Goal: Task Accomplishment & Management: Manage account settings

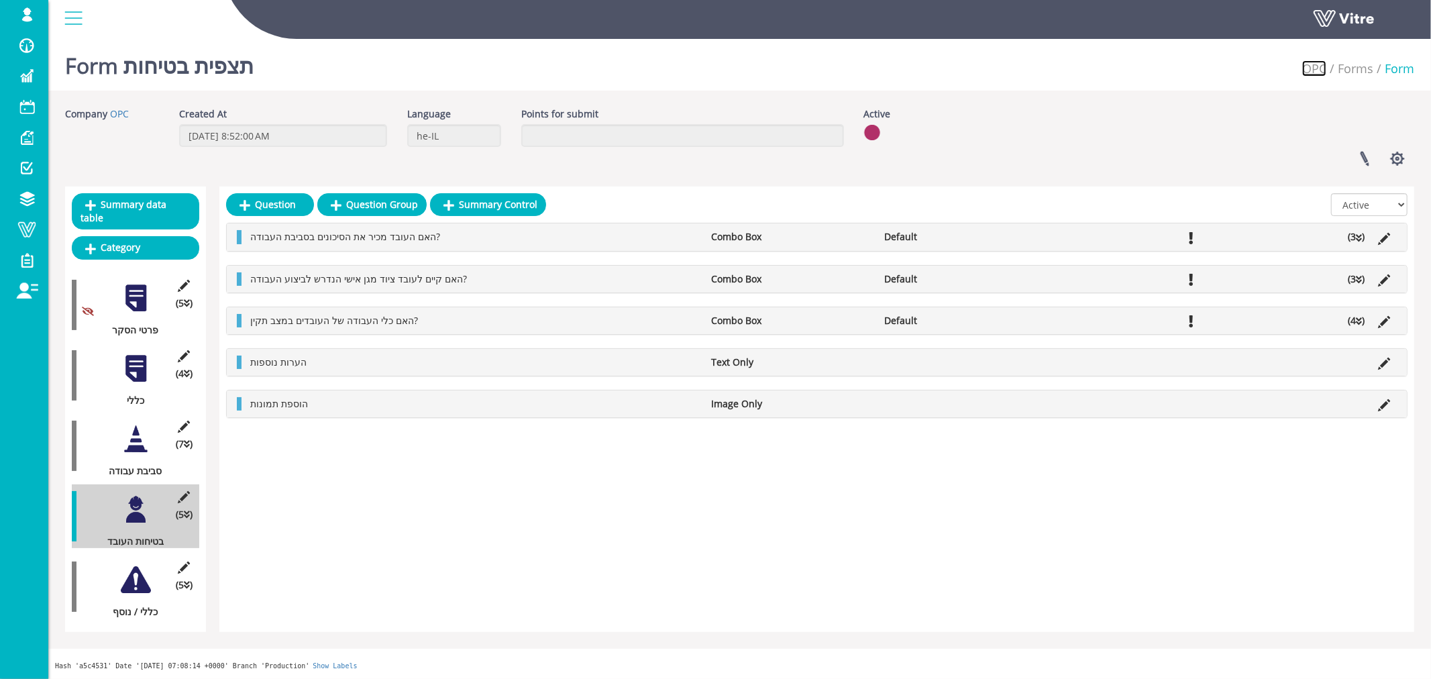
click at [1317, 70] on link "OPC" at bounding box center [1314, 68] width 24 height 16
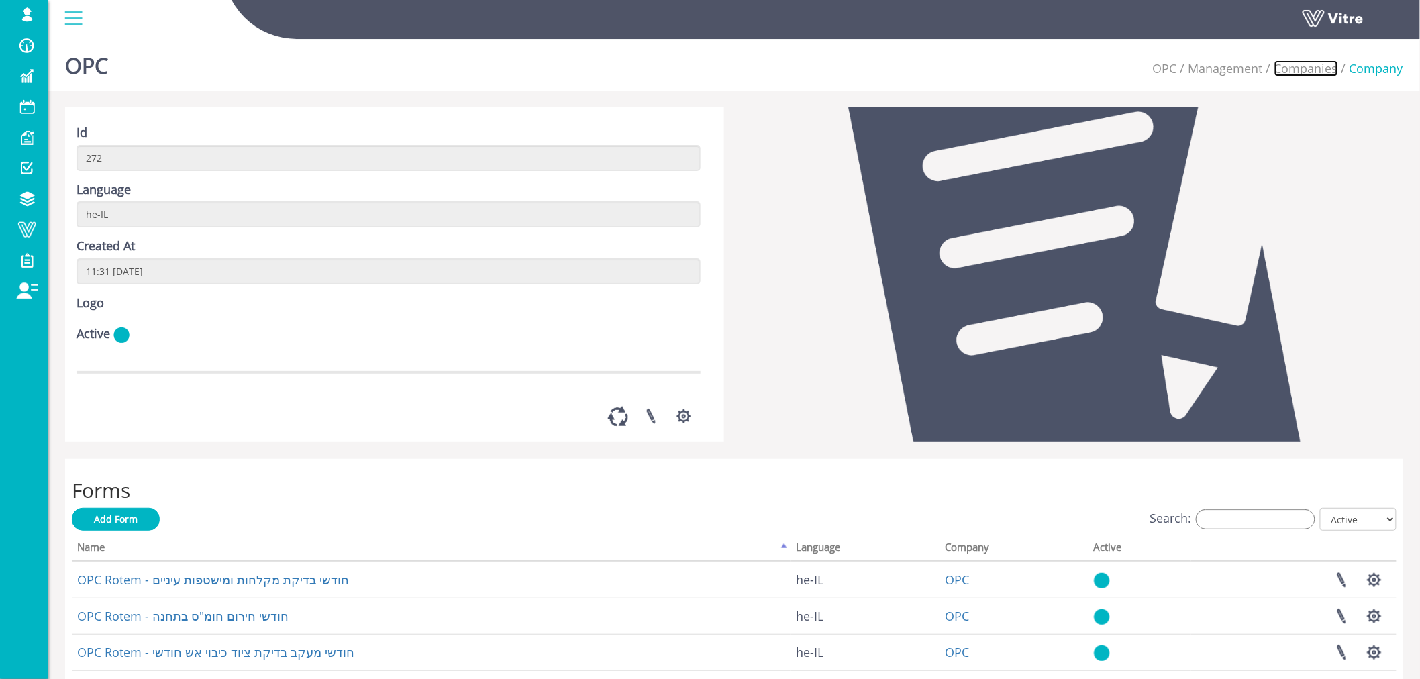
click at [1287, 68] on link "Companies" at bounding box center [1306, 68] width 64 height 16
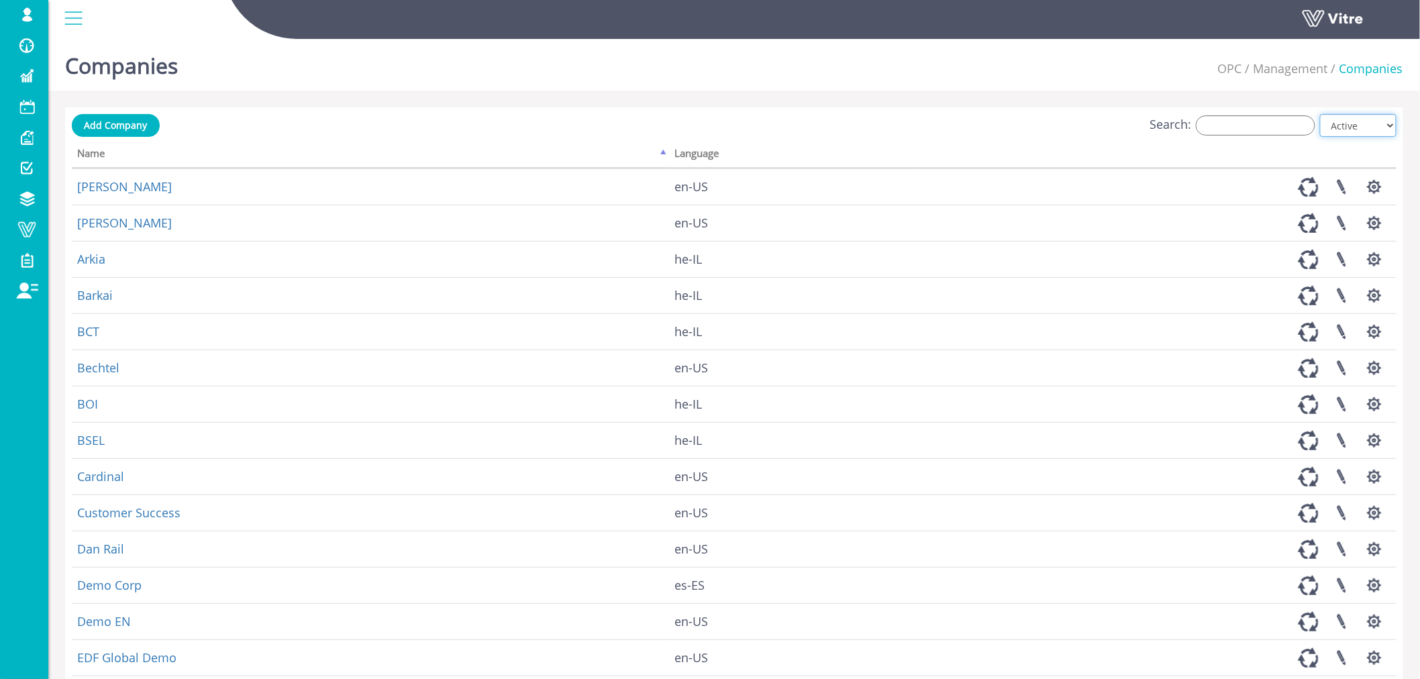
click at [1392, 125] on select "All Active Not Active" at bounding box center [1358, 125] width 76 height 23
click at [1321, 114] on select "All Active Not Active" at bounding box center [1358, 125] width 76 height 23
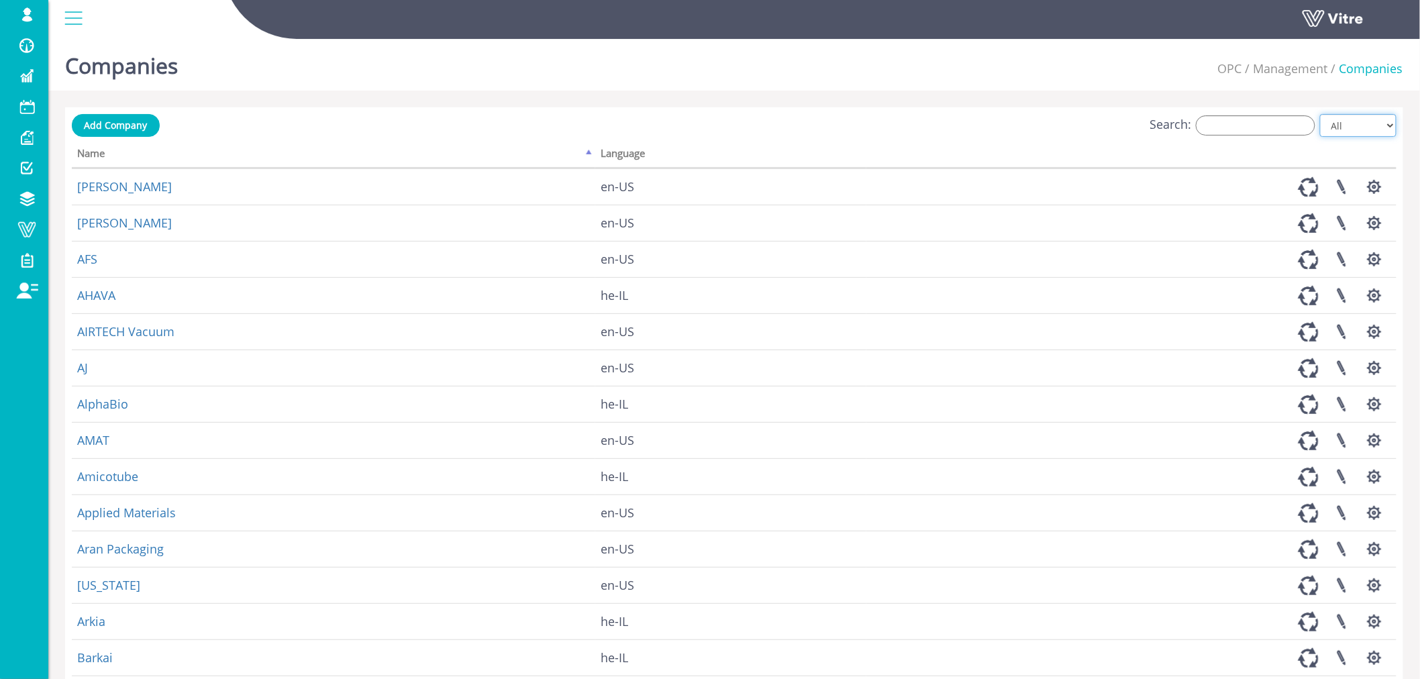
click at [1340, 128] on select "All Active Not Active" at bounding box center [1358, 125] width 76 height 23
select select "0"
click at [1321, 114] on select "All Active Not Active" at bounding box center [1358, 125] width 76 height 23
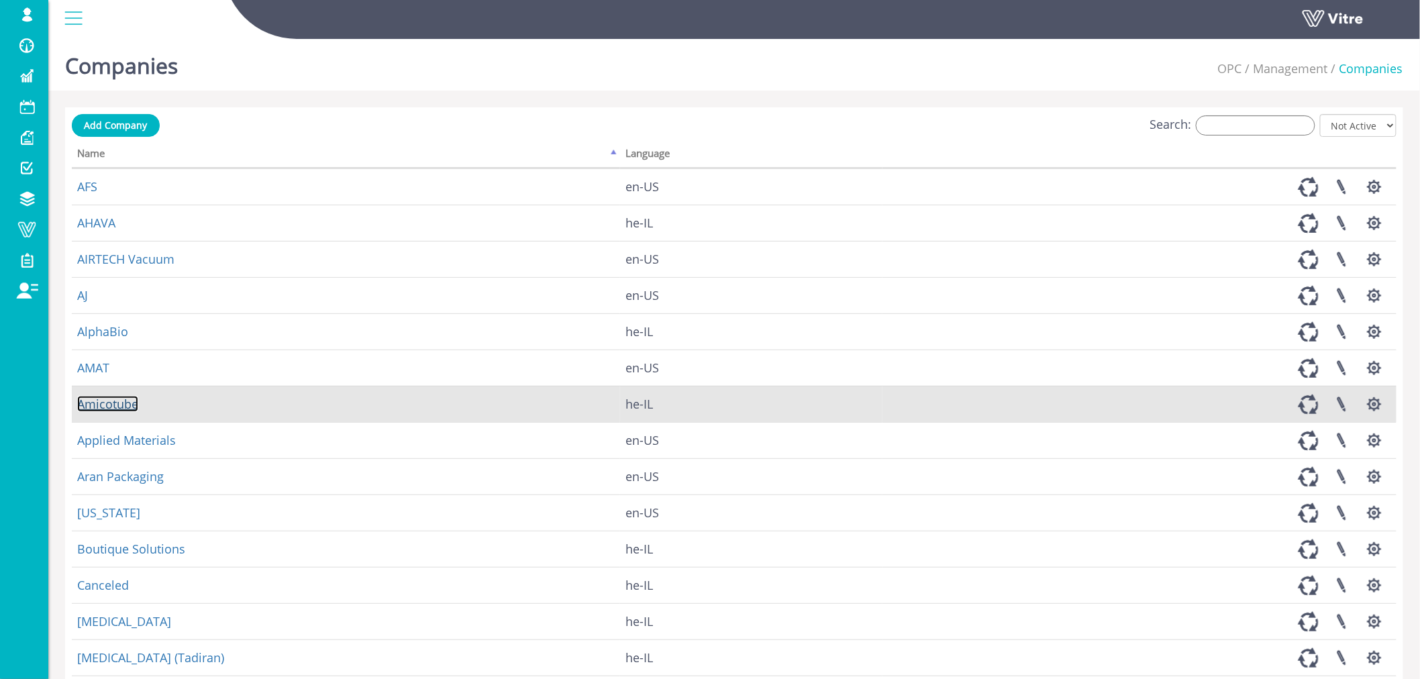
click at [115, 405] on link "Amicotube" at bounding box center [107, 404] width 61 height 16
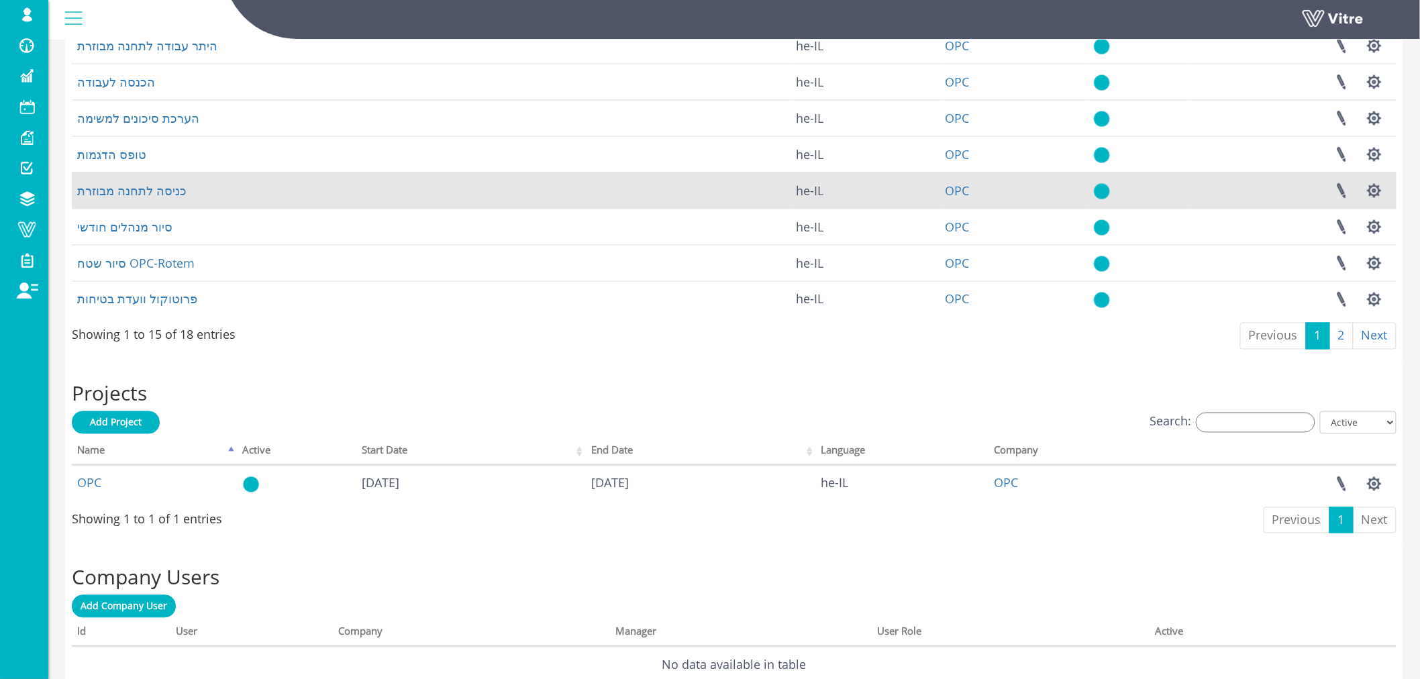
scroll to position [820, 0]
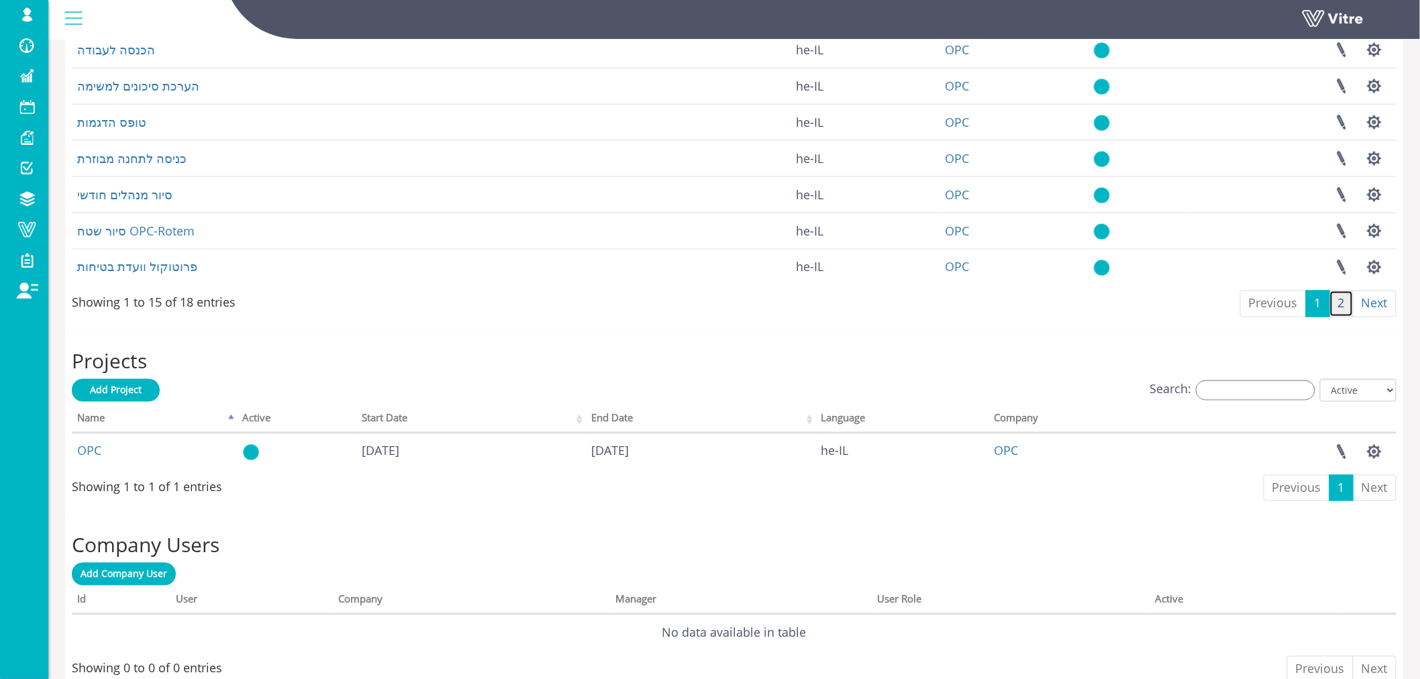
click at [1340, 317] on link "2" at bounding box center [1341, 304] width 24 height 27
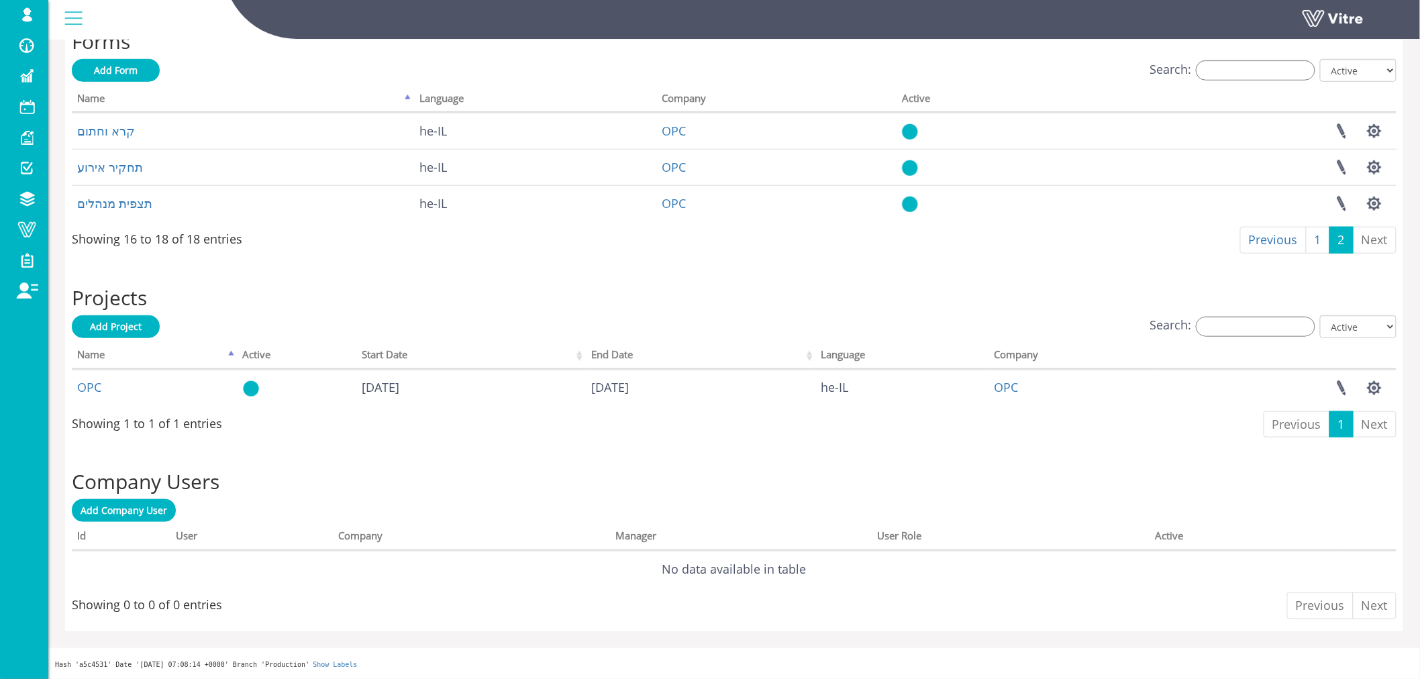
scroll to position [500, 0]
click at [1314, 244] on link "1" at bounding box center [1318, 240] width 24 height 27
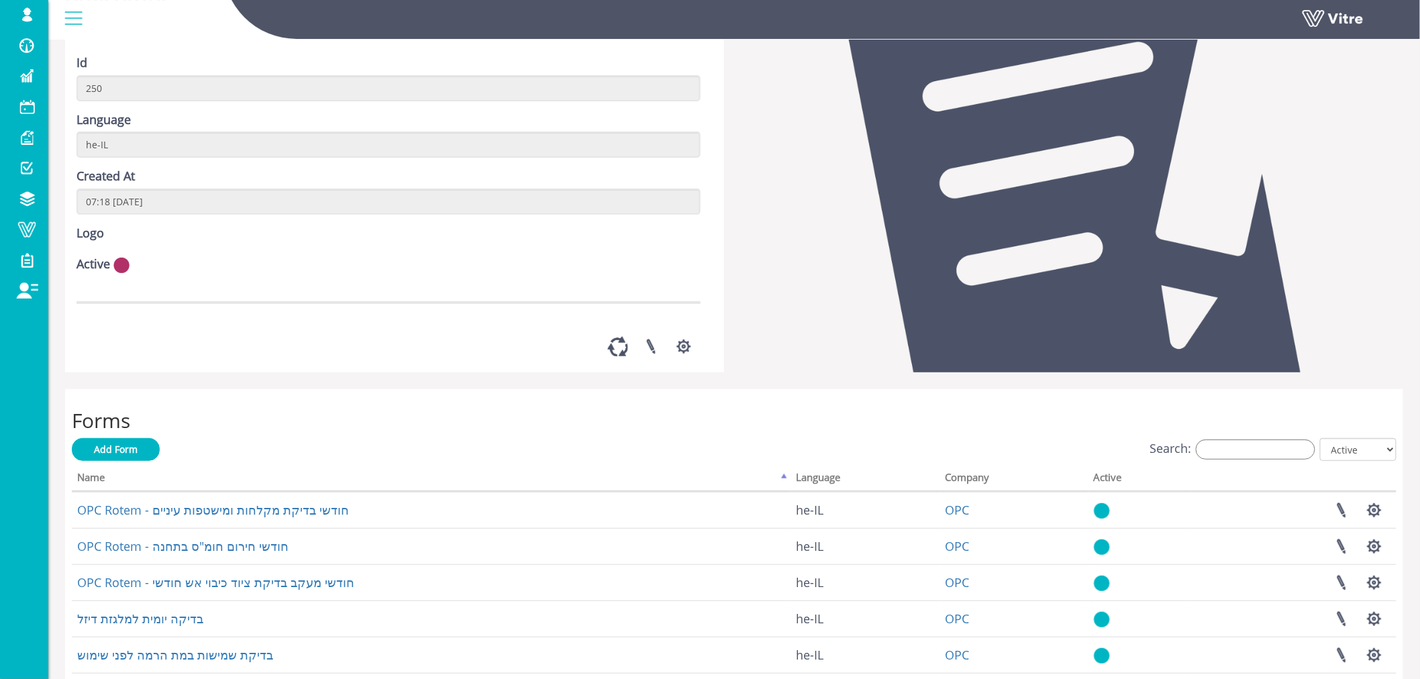
scroll to position [0, 0]
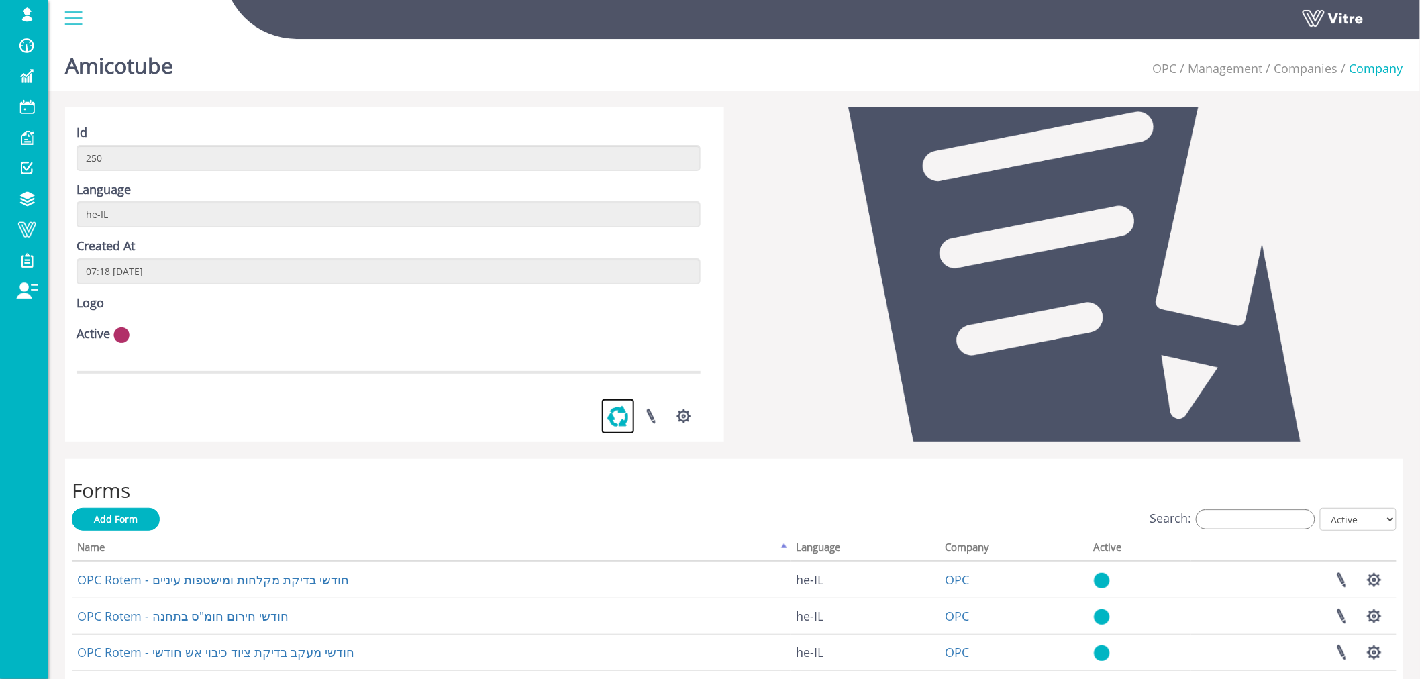
click at [618, 434] on link at bounding box center [618, 417] width 34 height 36
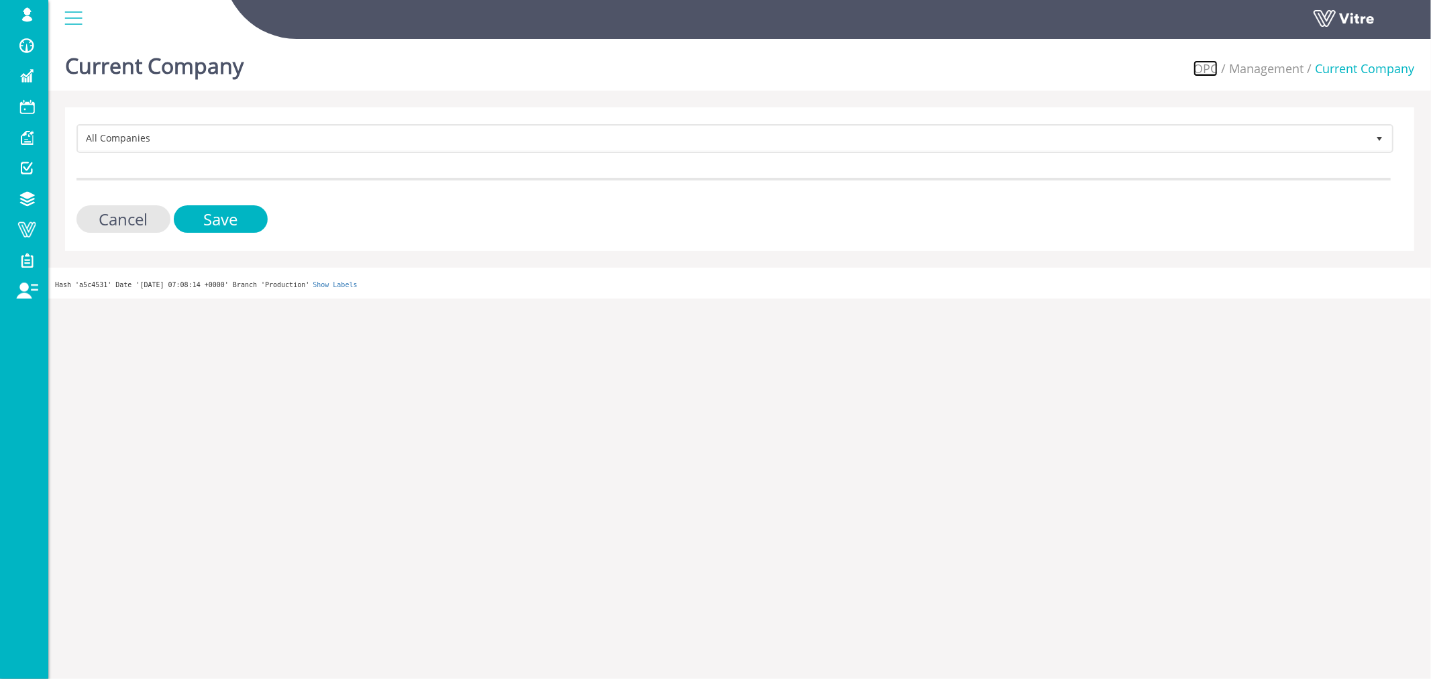
click at [1210, 69] on link "OPC" at bounding box center [1206, 68] width 24 height 16
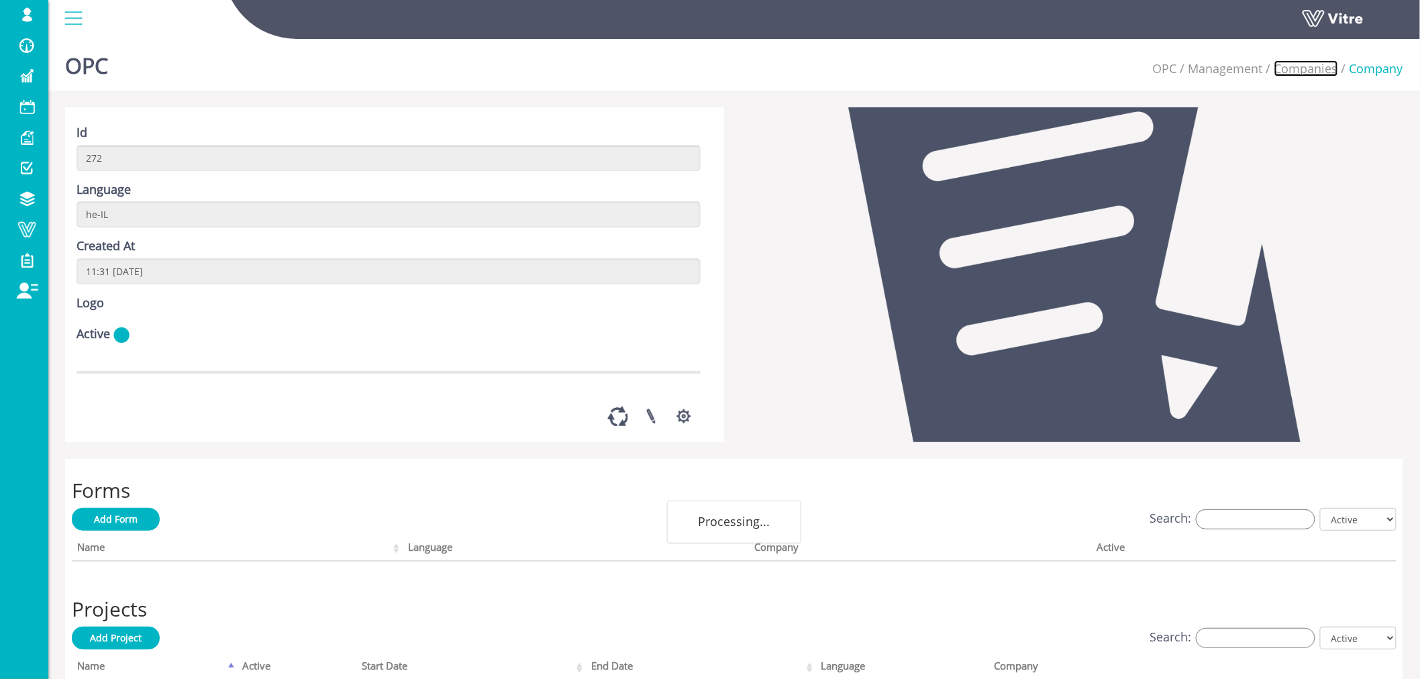
click at [1309, 74] on link "Companies" at bounding box center [1306, 68] width 64 height 16
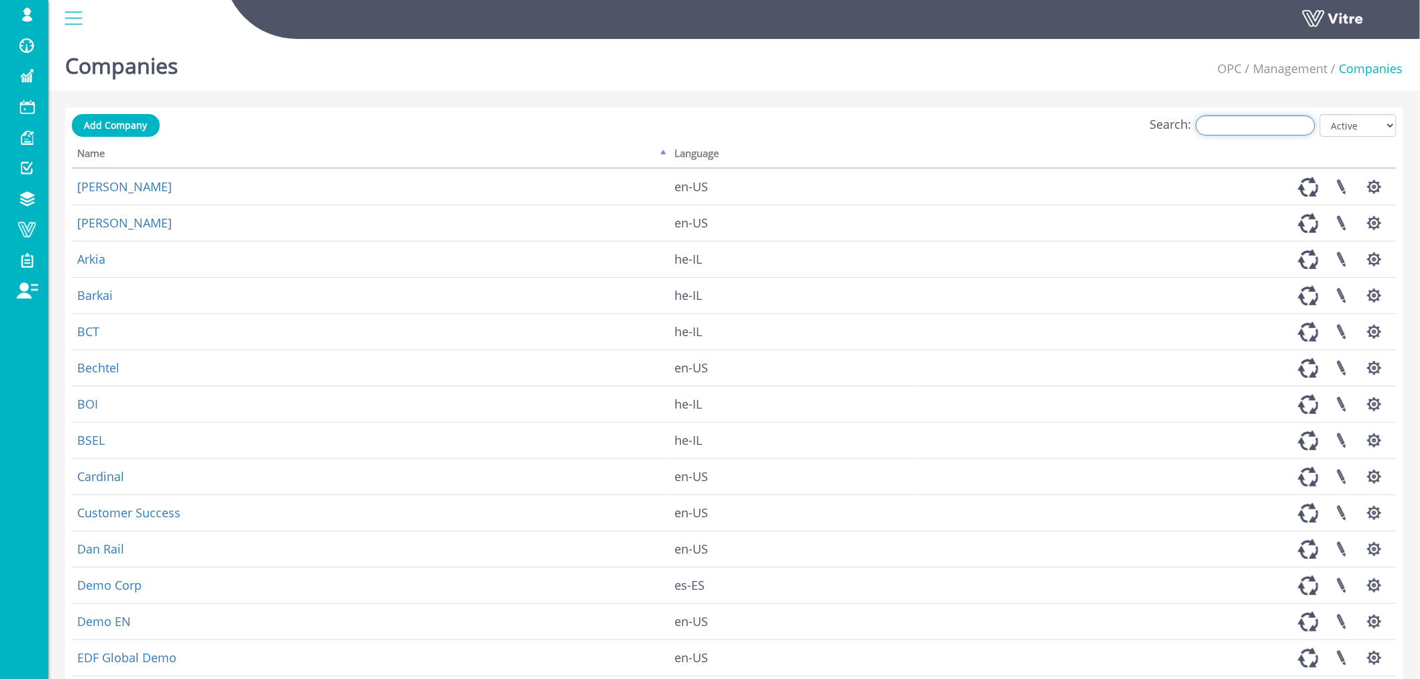
click at [1275, 127] on input "Search:" at bounding box center [1255, 125] width 119 height 20
click at [1388, 130] on select "All Active Not Active" at bounding box center [1358, 125] width 76 height 23
select select "0"
click at [1321, 114] on select "All Active Not Active" at bounding box center [1358, 125] width 76 height 23
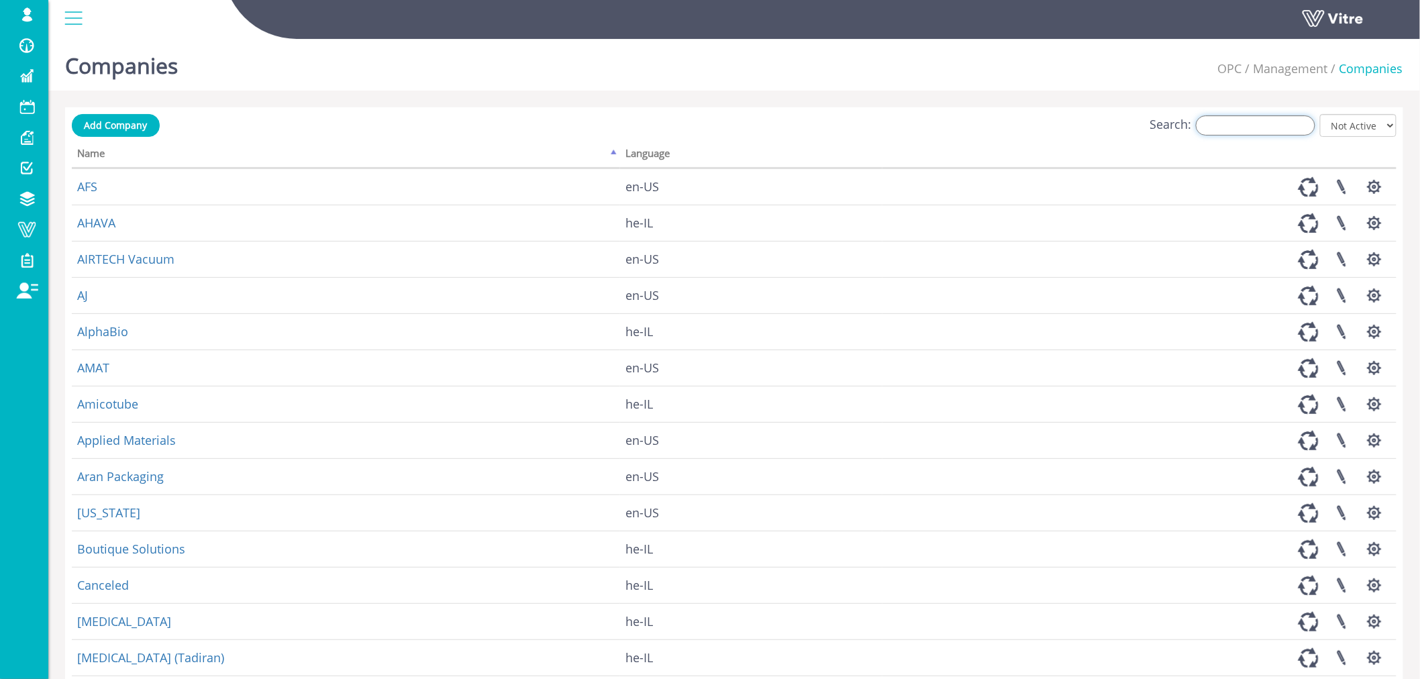
click at [1255, 119] on input "Search:" at bounding box center [1255, 125] width 119 height 20
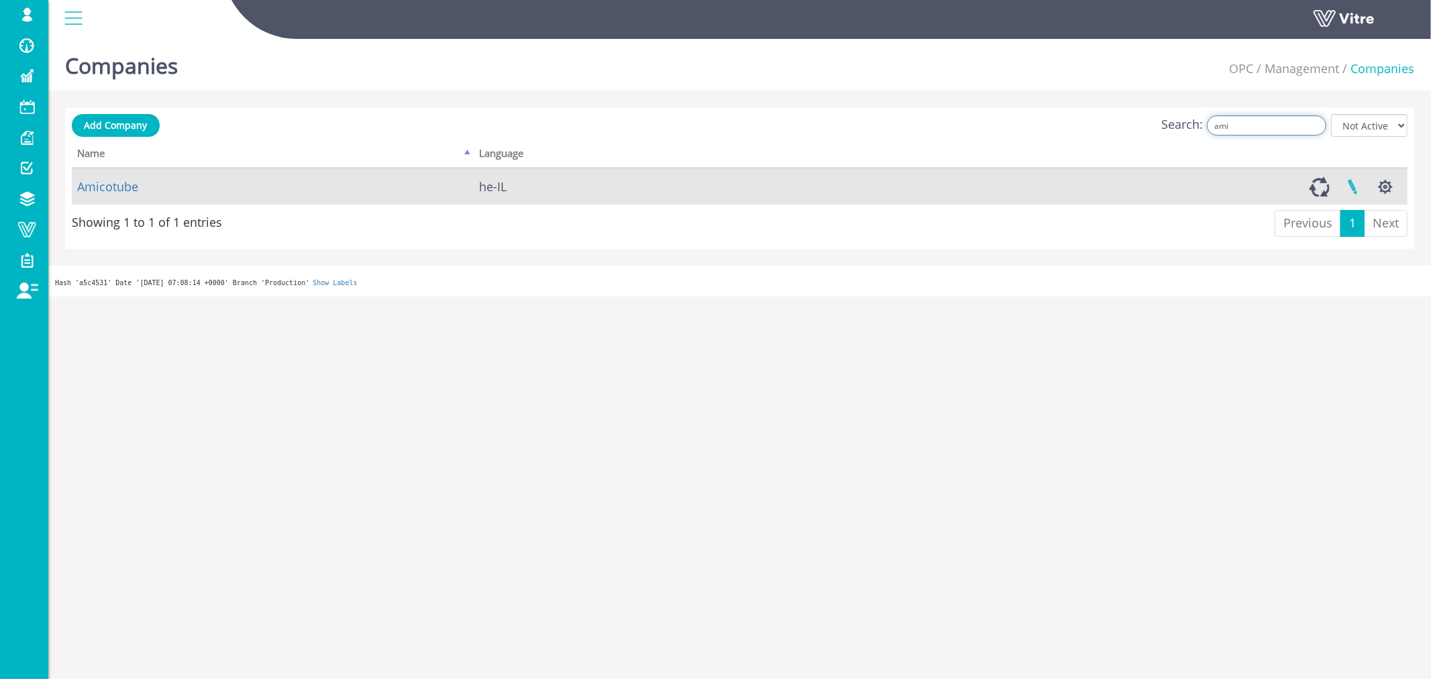
type input "ami"
click at [1353, 189] on link at bounding box center [1353, 187] width 34 height 36
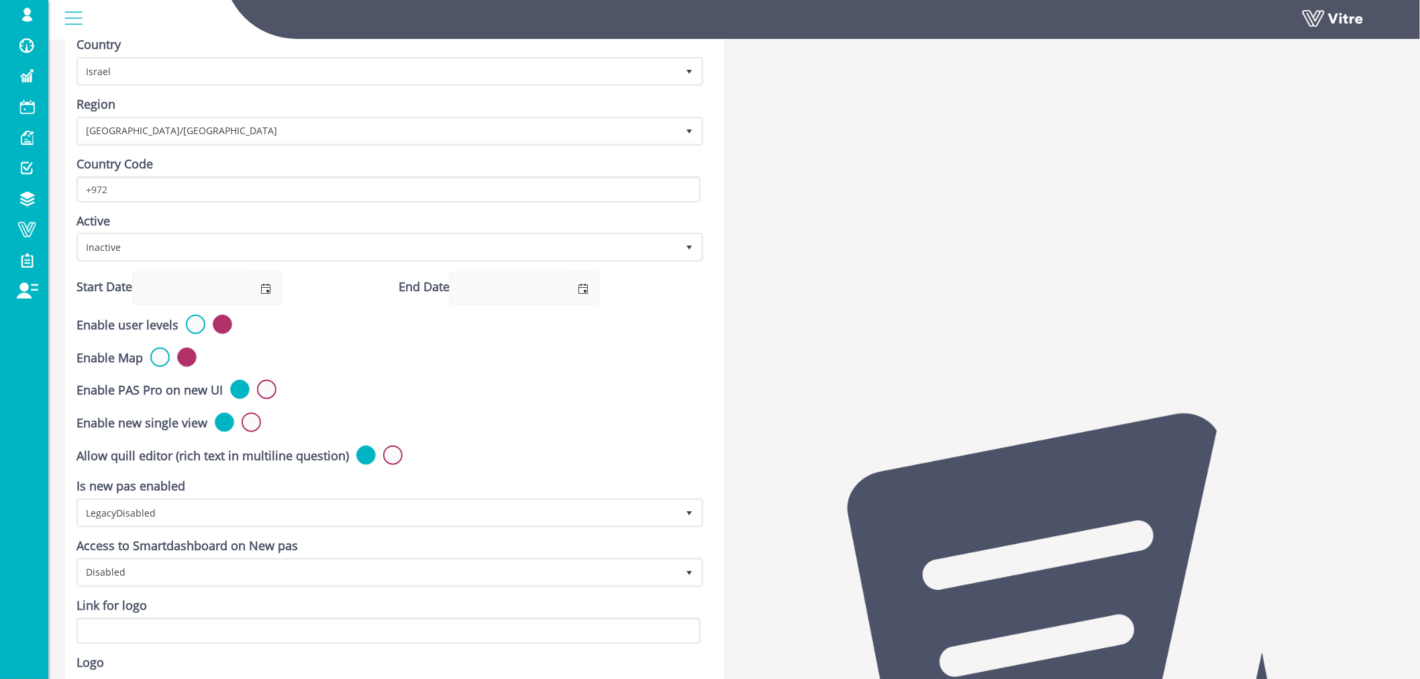
scroll to position [223, 0]
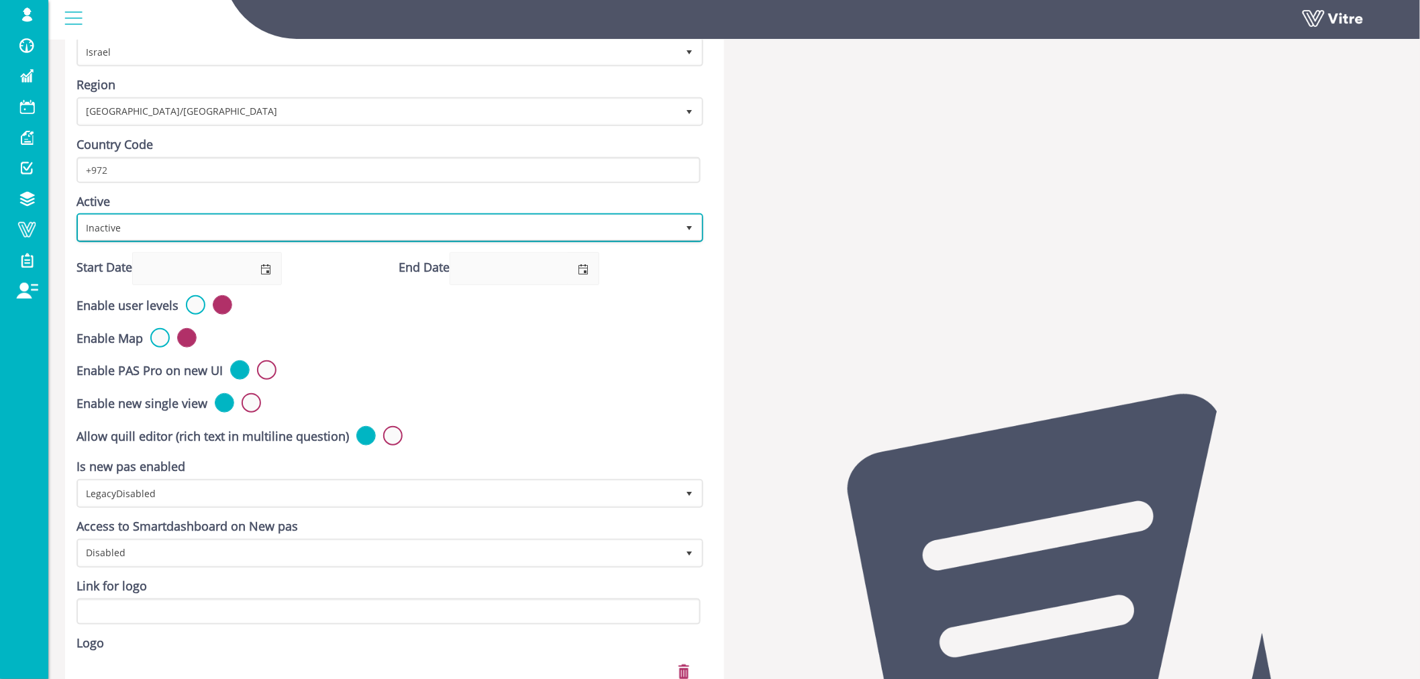
click at [515, 228] on span "Inactive" at bounding box center [378, 227] width 599 height 24
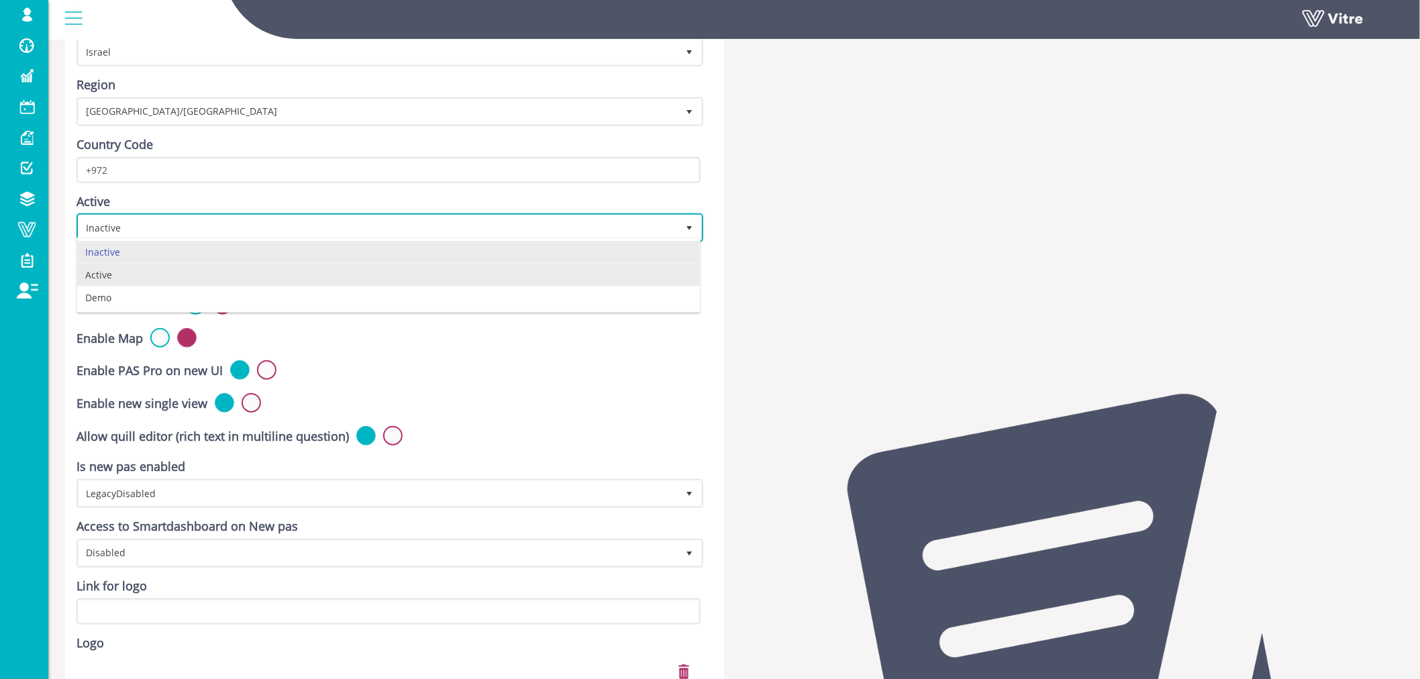
click at [104, 273] on li "Active" at bounding box center [388, 275] width 623 height 23
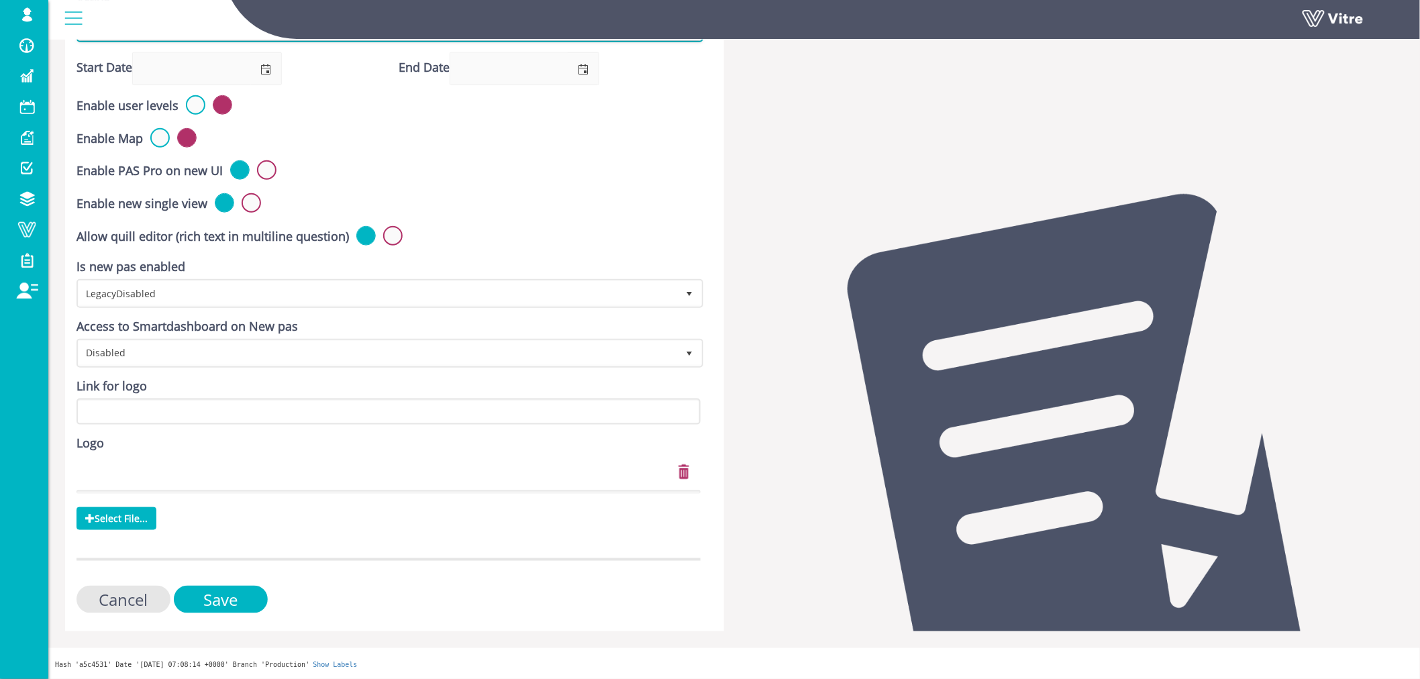
scroll to position [433, 0]
click at [244, 595] on input "Save" at bounding box center [221, 600] width 94 height 28
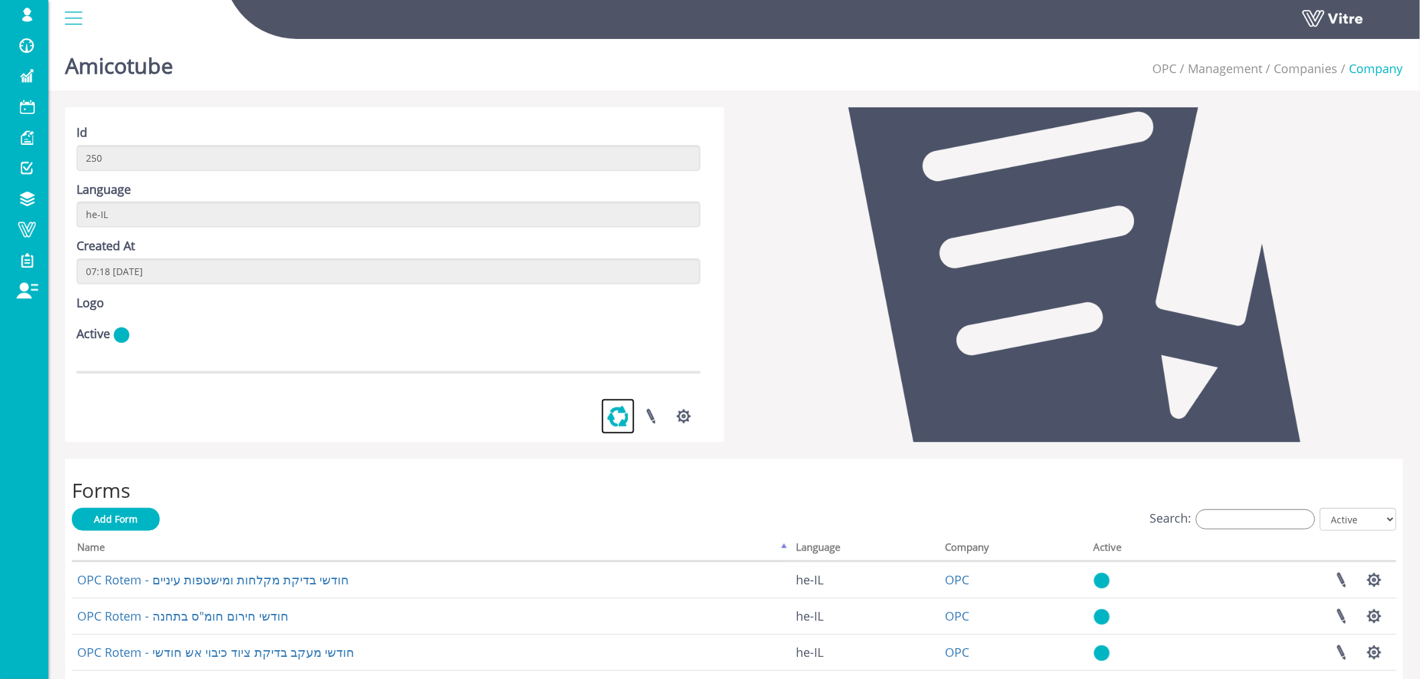
click at [613, 434] on link at bounding box center [618, 417] width 34 height 36
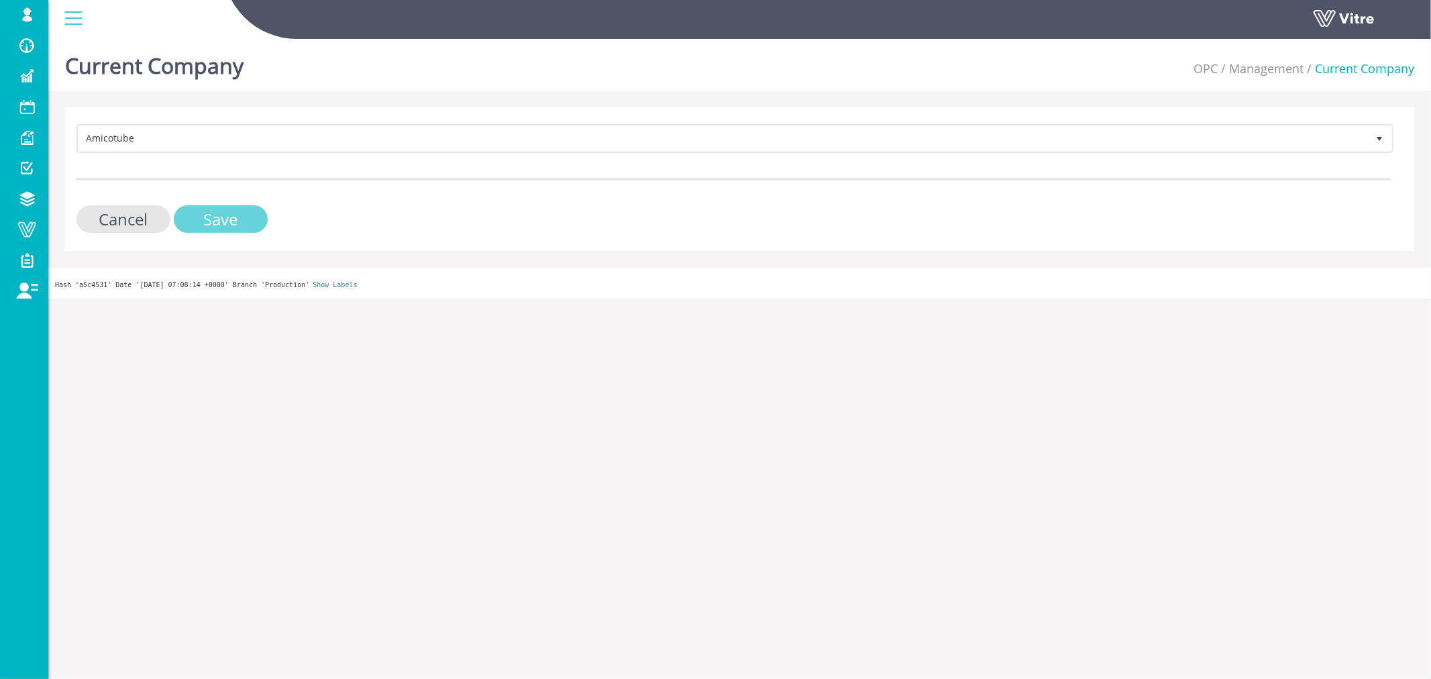
click at [248, 223] on input "Save" at bounding box center [221, 219] width 94 height 28
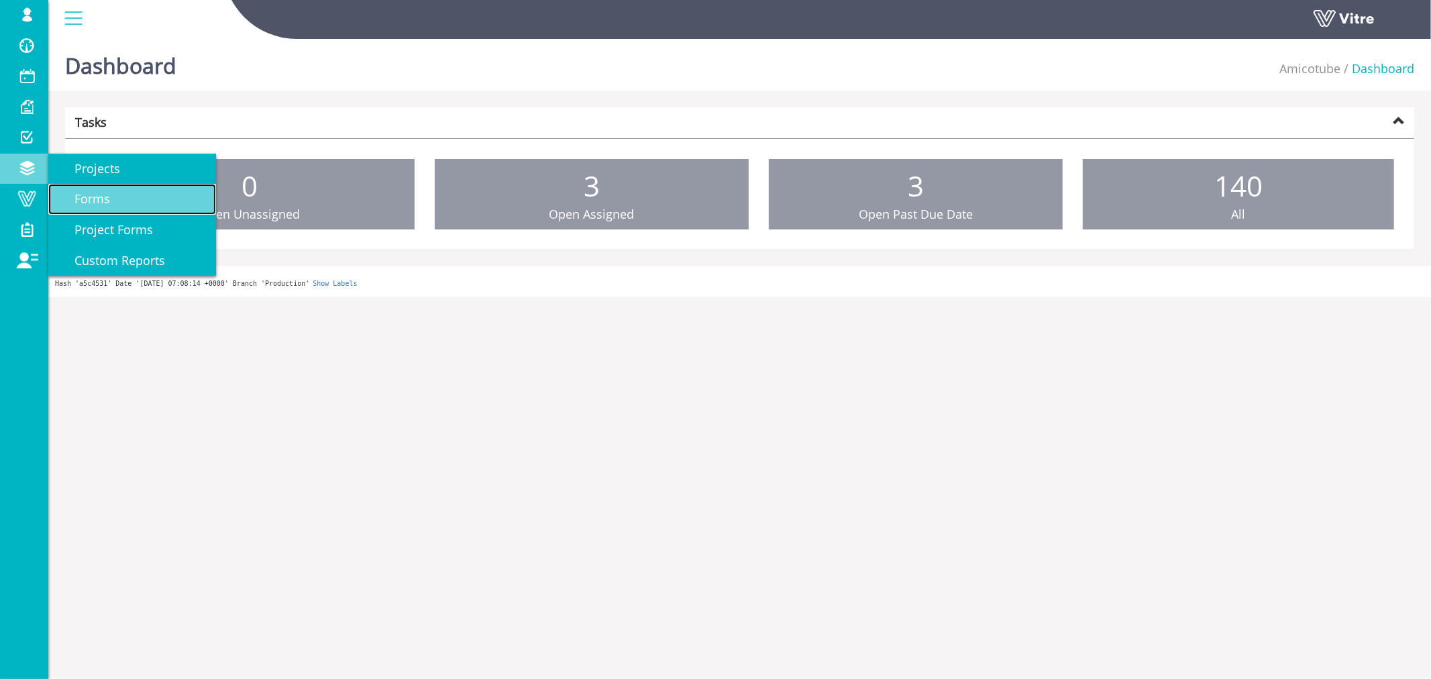
click at [104, 202] on span "Forms" at bounding box center [84, 199] width 52 height 16
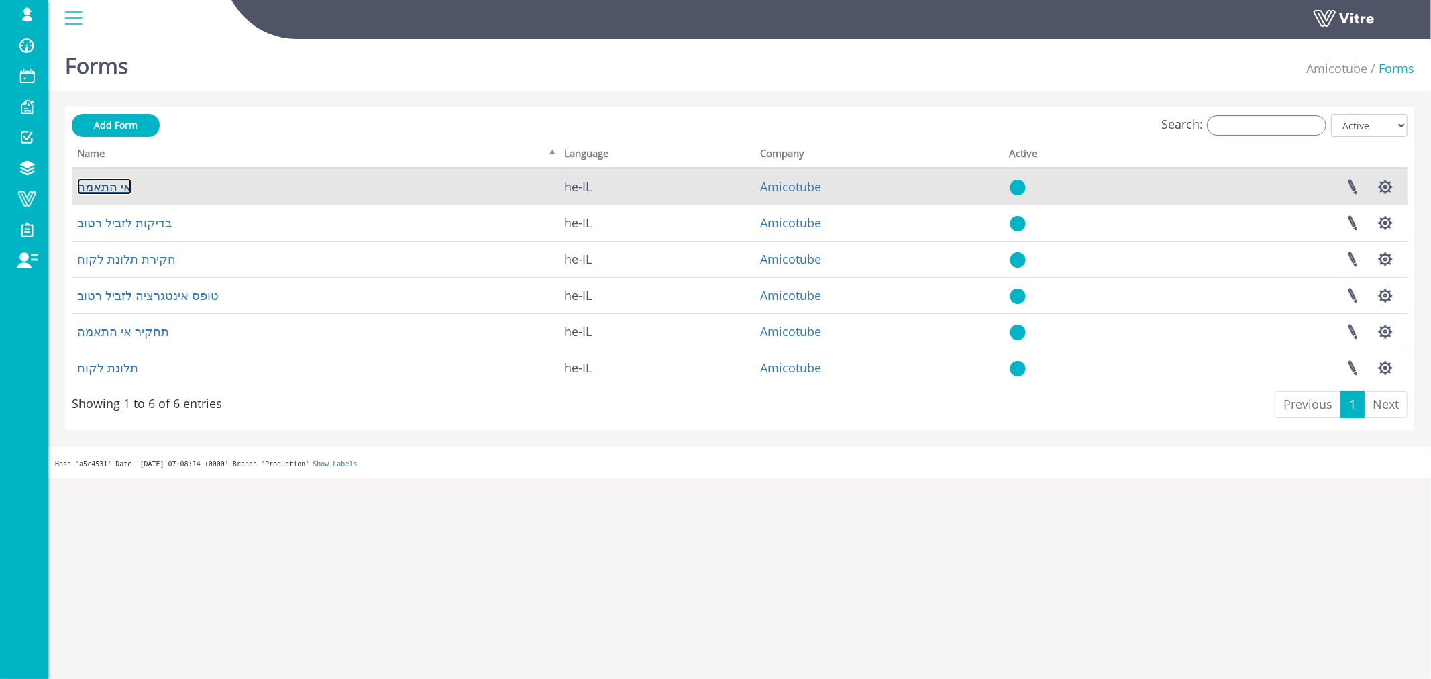
click at [118, 187] on link "אי התאמה" at bounding box center [104, 186] width 54 height 16
